Goal: Use online tool/utility

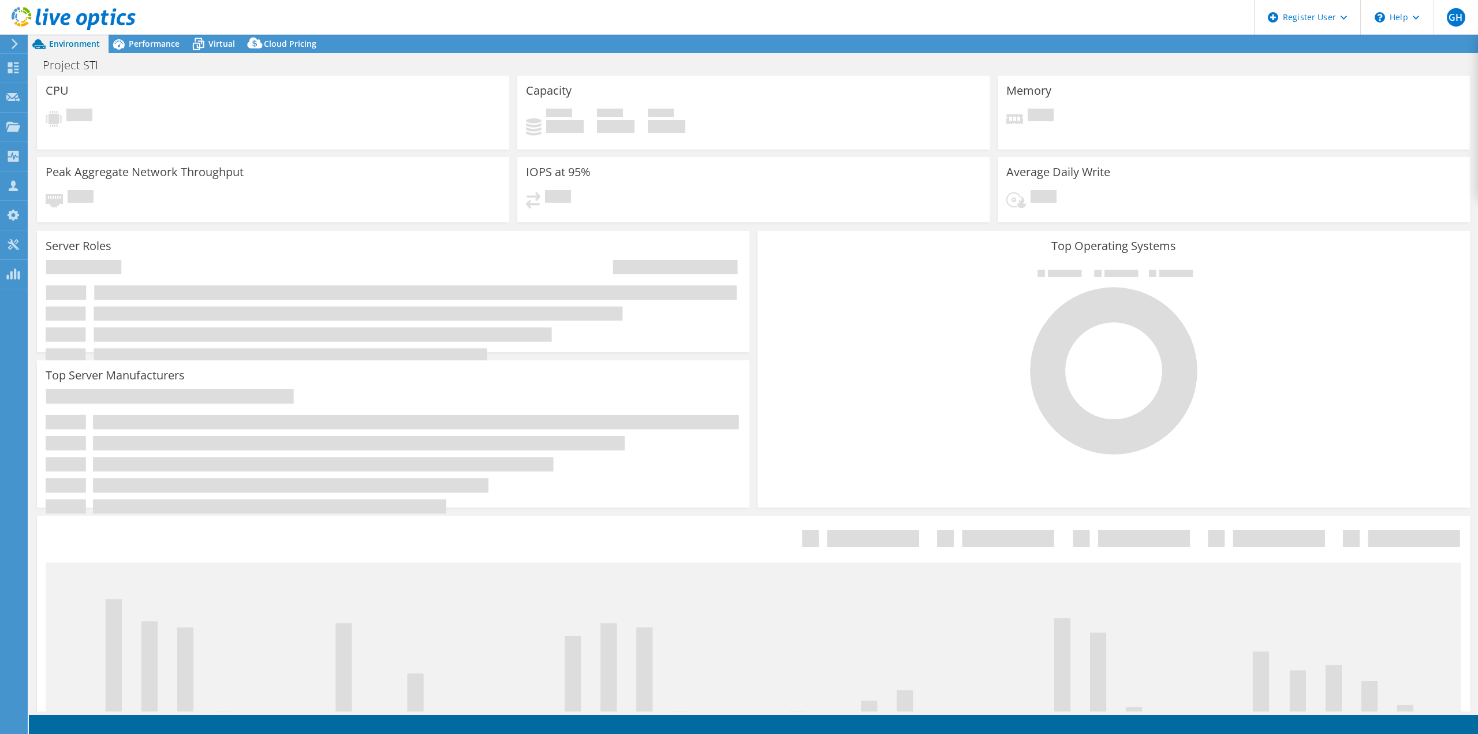
select select "USD"
click at [45, 272] on div "PowerSizer" at bounding box center [54, 274] width 54 height 29
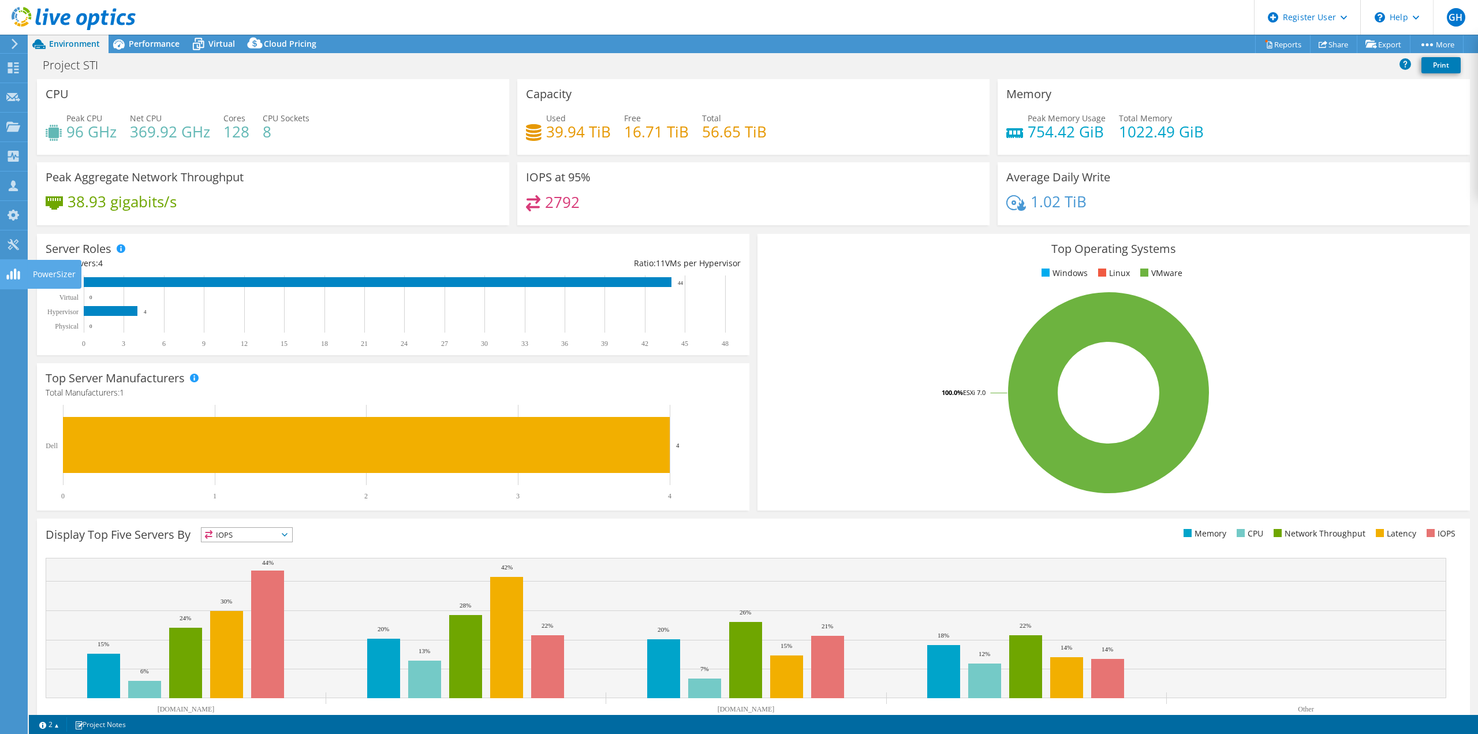
click at [12, 274] on use at bounding box center [12, 274] width 13 height 11
